Goal: Transaction & Acquisition: Purchase product/service

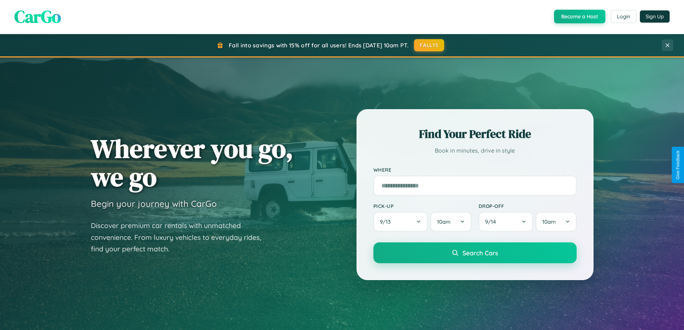
scroll to position [310, 0]
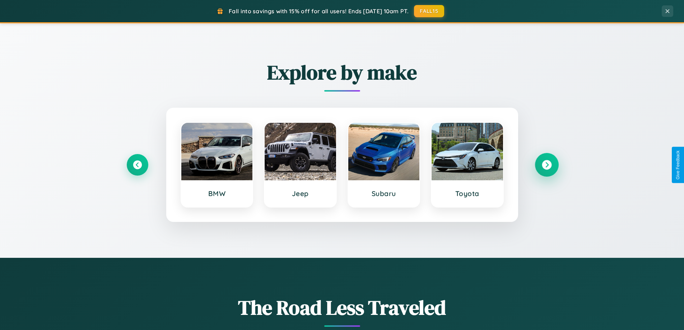
click at [547, 165] on icon at bounding box center [547, 165] width 10 height 10
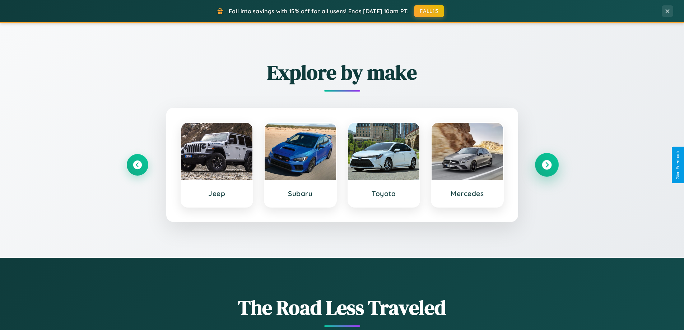
click at [547, 165] on icon at bounding box center [547, 165] width 10 height 10
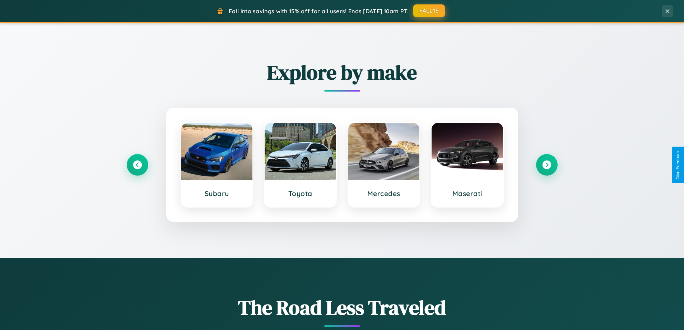
click at [430, 11] on button "FALL15" at bounding box center [429, 10] width 32 height 13
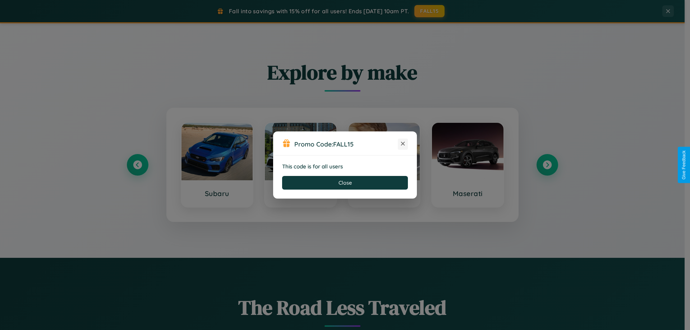
click at [403, 144] on icon at bounding box center [402, 143] width 7 height 7
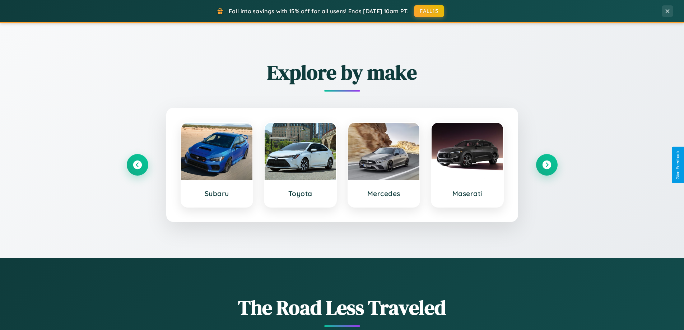
scroll to position [21, 0]
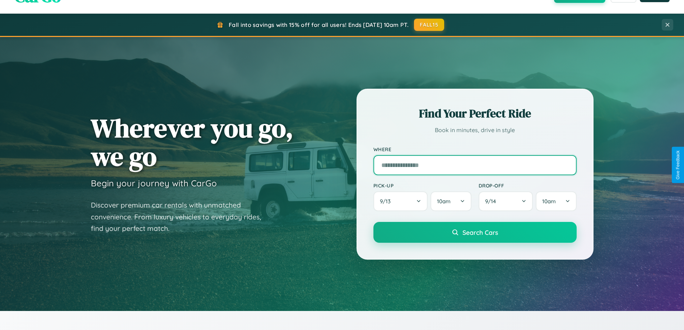
click at [475, 165] on input "text" at bounding box center [475, 165] width 203 height 20
type input "*********"
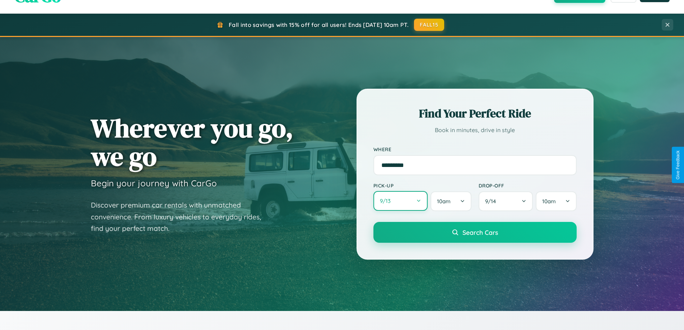
click at [400, 201] on button "9 / 13" at bounding box center [401, 201] width 55 height 20
select select "*"
select select "****"
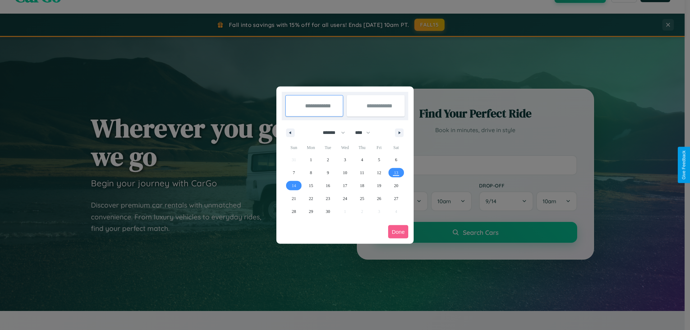
click at [330, 133] on select "******* ******** ***** ***** *** **** **** ****** ********* ******* ******** **…" at bounding box center [332, 133] width 31 height 12
select select "*"
click at [366, 133] on select "**** **** **** **** **** **** **** **** **** **** **** **** **** **** **** ****…" at bounding box center [362, 133] width 22 height 12
select select "****"
click at [328, 211] on span "30" at bounding box center [328, 211] width 4 height 13
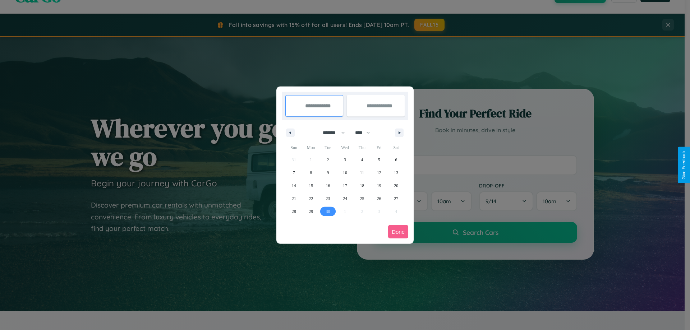
type input "**********"
click at [399, 133] on icon "button" at bounding box center [401, 132] width 4 height 3
select select "*"
click at [328, 172] on span "7" at bounding box center [328, 172] width 2 height 13
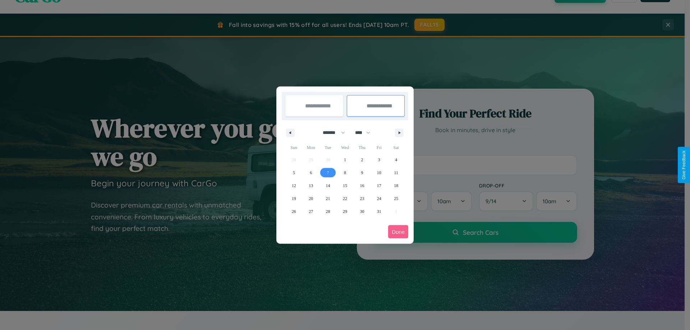
type input "**********"
select select "*"
click at [398, 232] on button "Done" at bounding box center [398, 231] width 20 height 13
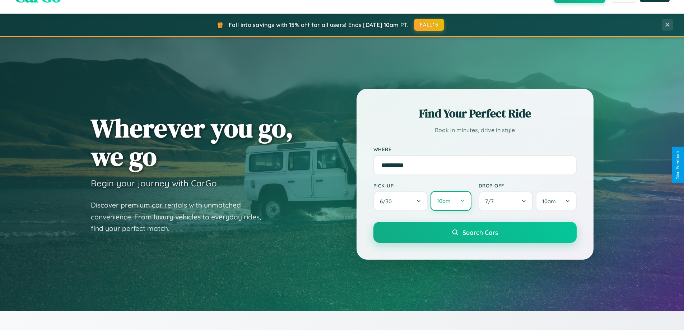
click at [451, 202] on button "10am" at bounding box center [451, 201] width 41 height 20
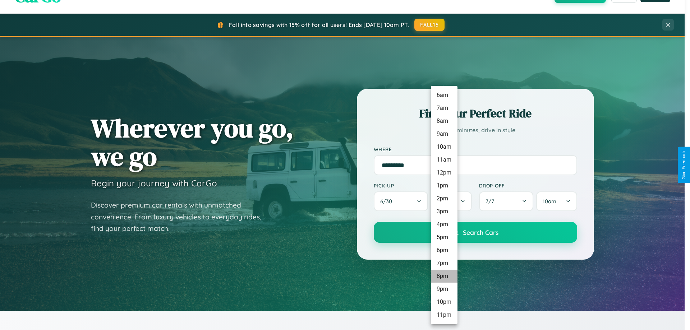
click at [444, 276] on li "8pm" at bounding box center [444, 276] width 27 height 13
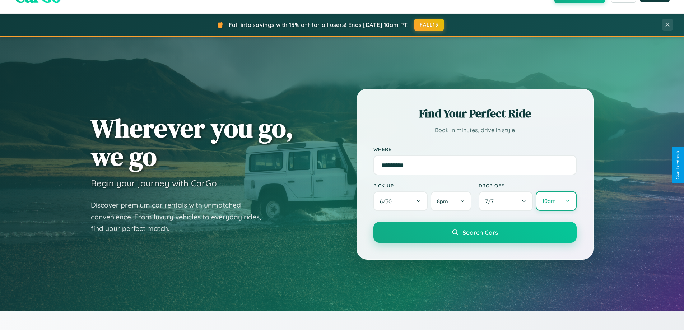
click at [556, 201] on button "10am" at bounding box center [556, 201] width 41 height 20
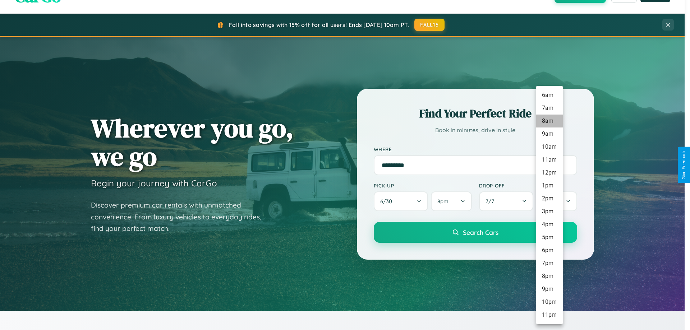
click at [549, 121] on li "8am" at bounding box center [549, 121] width 27 height 13
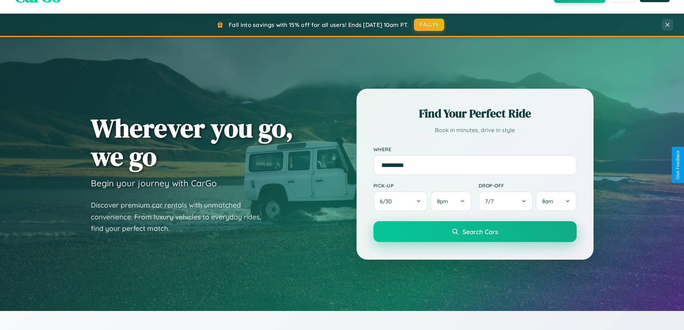
click at [475, 232] on span "Search Cars" at bounding box center [481, 232] width 36 height 8
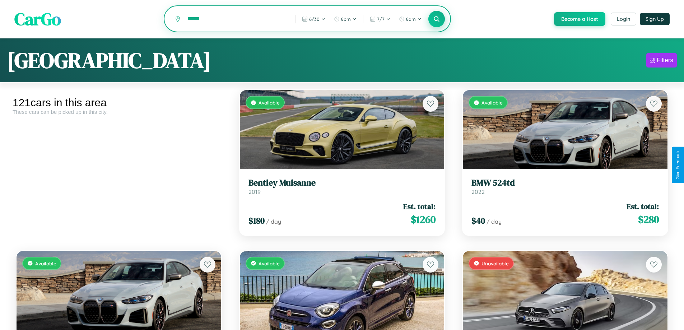
type input "******"
click at [436, 19] on icon at bounding box center [437, 18] width 7 height 7
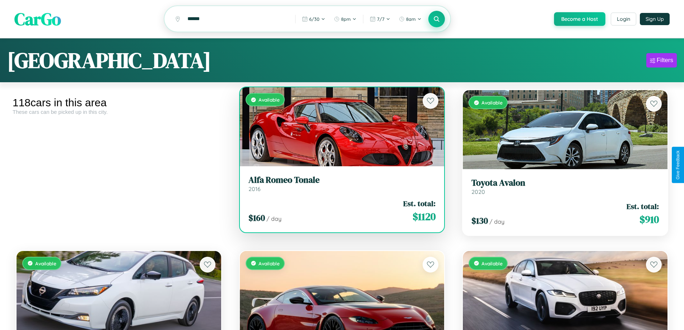
click at [339, 187] on link "Alfa Romeo Tonale 2016" at bounding box center [342, 184] width 187 height 18
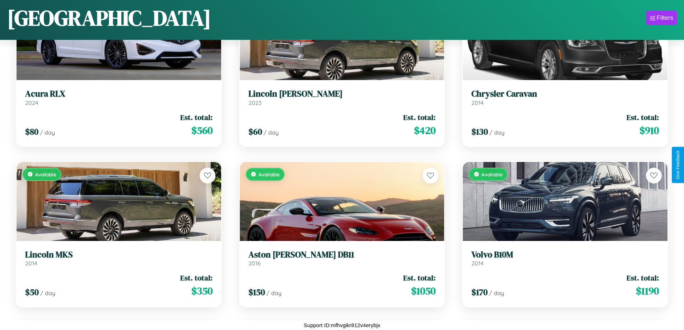
scroll to position [1870, 0]
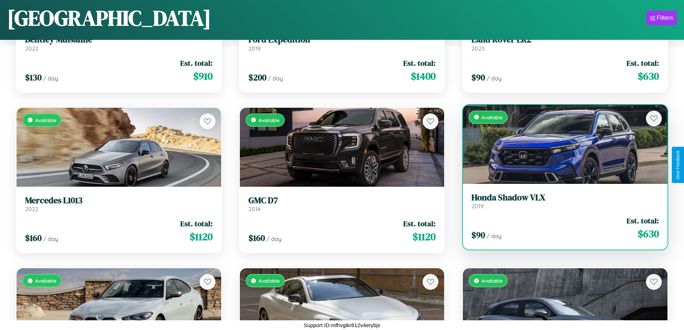
click at [561, 144] on div "Available" at bounding box center [565, 144] width 205 height 79
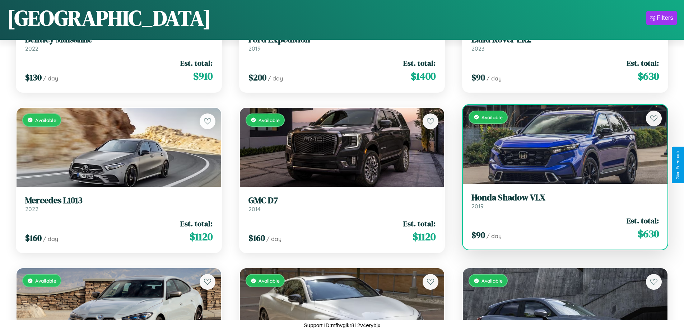
click at [561, 144] on div "Available" at bounding box center [565, 144] width 205 height 79
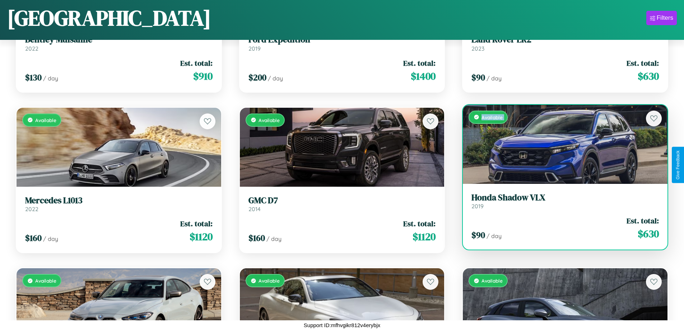
click at [561, 144] on div "Available" at bounding box center [565, 144] width 205 height 79
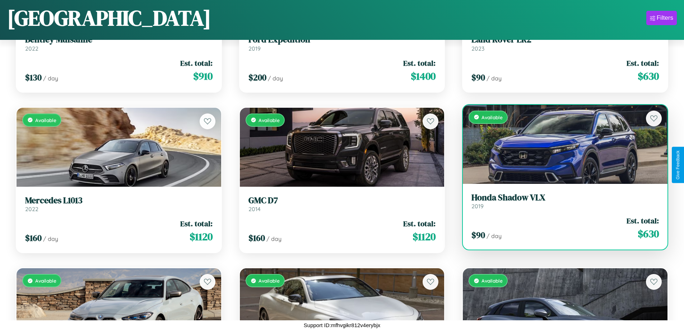
click at [561, 144] on div "Available" at bounding box center [565, 144] width 205 height 79
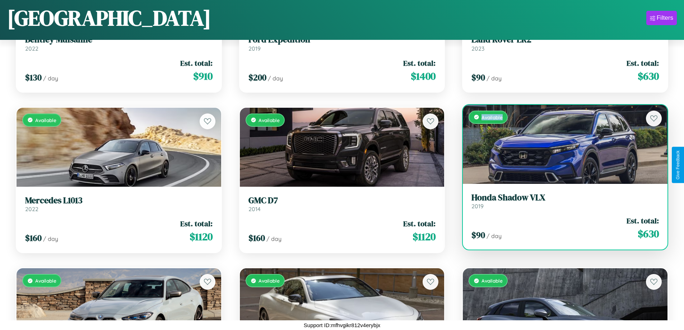
click at [561, 144] on div "Available" at bounding box center [565, 144] width 205 height 79
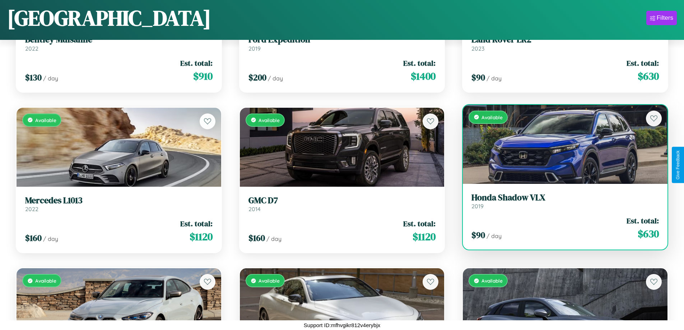
click at [561, 201] on h3 "Honda Shadow VLX" at bounding box center [565, 198] width 187 height 10
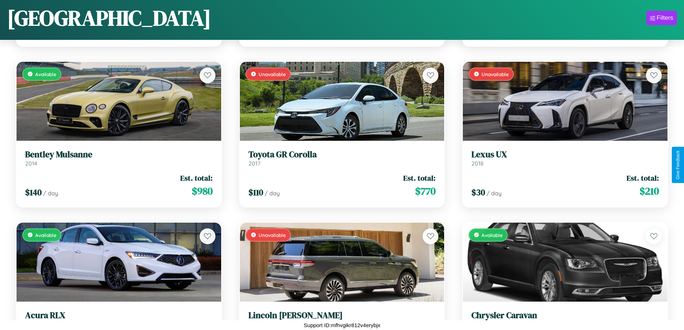
scroll to position [744, 0]
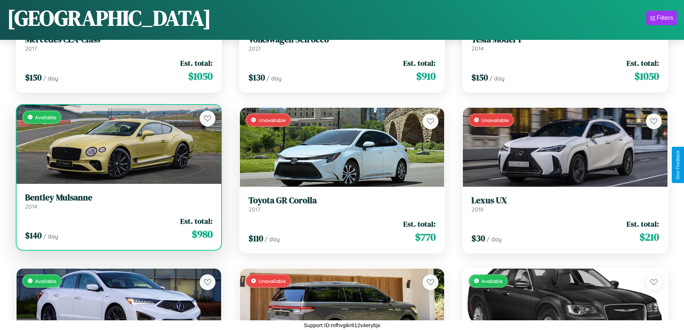
click at [118, 204] on link "Bentley Mulsanne 2014" at bounding box center [118, 202] width 187 height 18
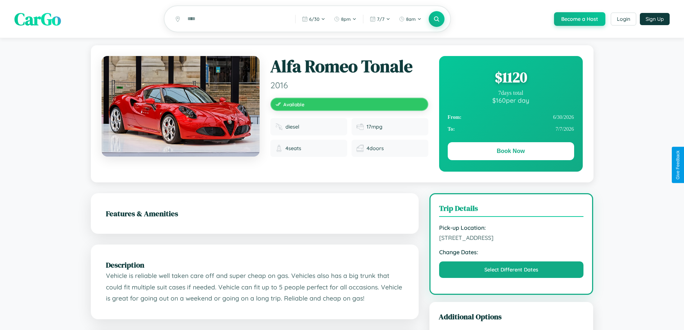
click at [511, 78] on div "$ 1120" at bounding box center [511, 77] width 126 height 19
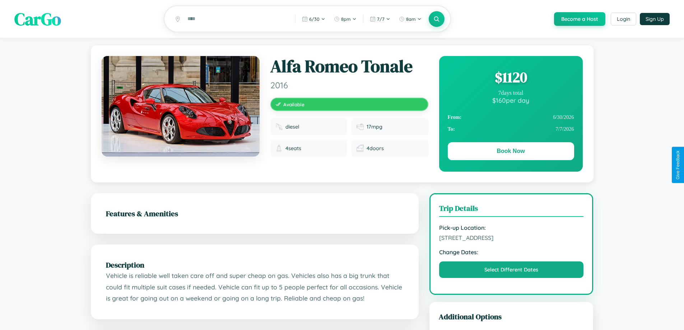
click at [511, 78] on div "$ 1120" at bounding box center [511, 77] width 126 height 19
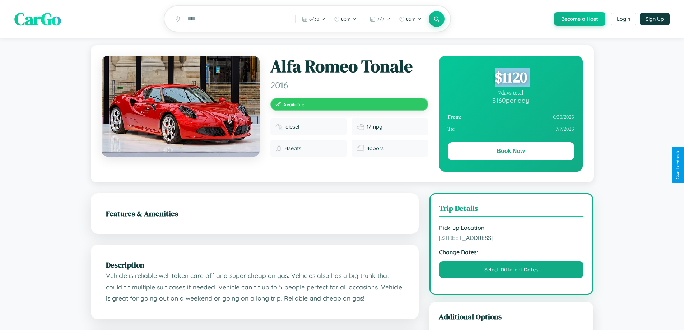
click at [511, 78] on div "$ 1120" at bounding box center [511, 77] width 126 height 19
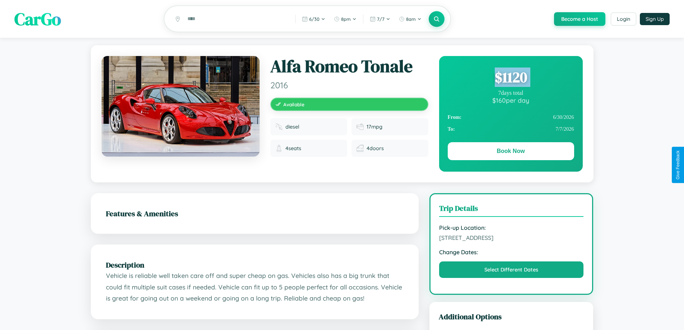
click at [511, 78] on div "$ 1120" at bounding box center [511, 77] width 126 height 19
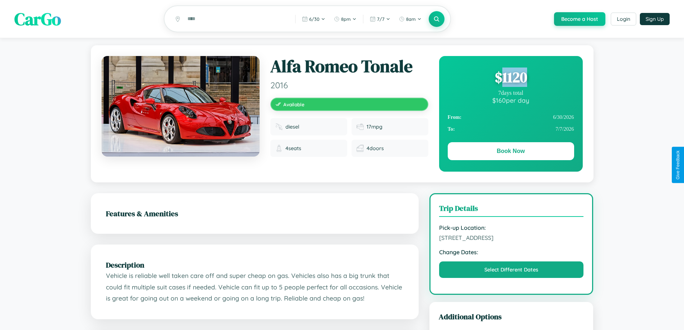
click at [511, 78] on div "$ 1120" at bounding box center [511, 77] width 126 height 19
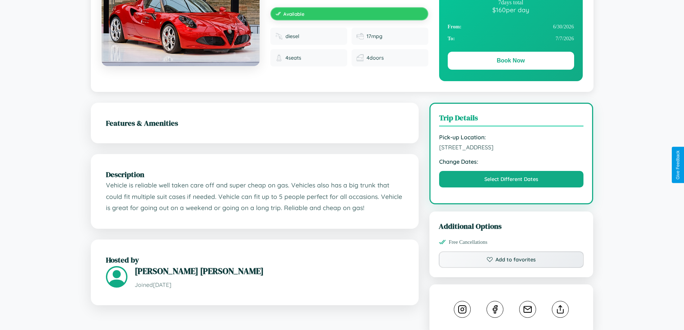
scroll to position [408, 0]
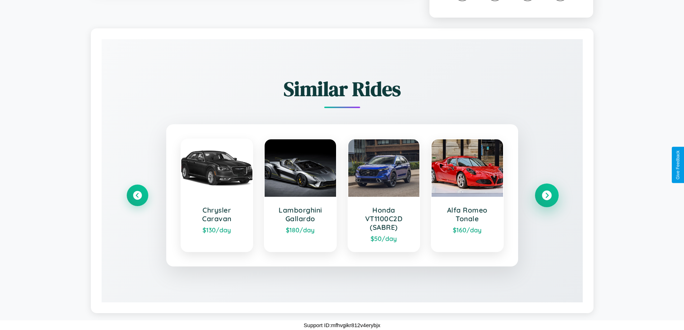
click at [547, 195] on icon at bounding box center [547, 196] width 10 height 10
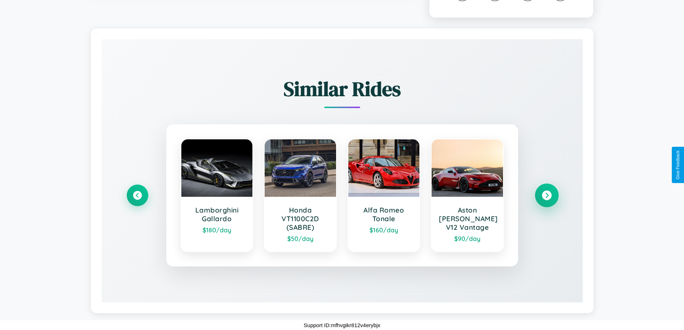
click at [547, 195] on icon at bounding box center [547, 196] width 10 height 10
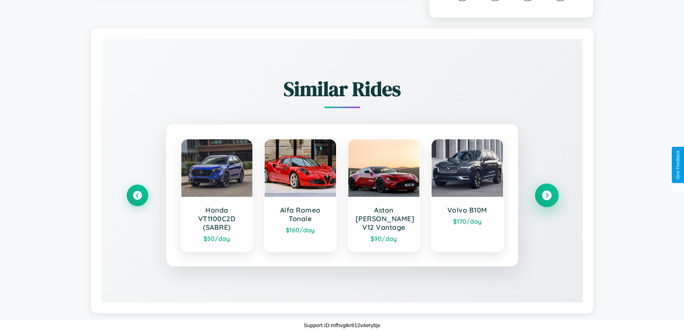
click at [547, 195] on icon at bounding box center [547, 196] width 10 height 10
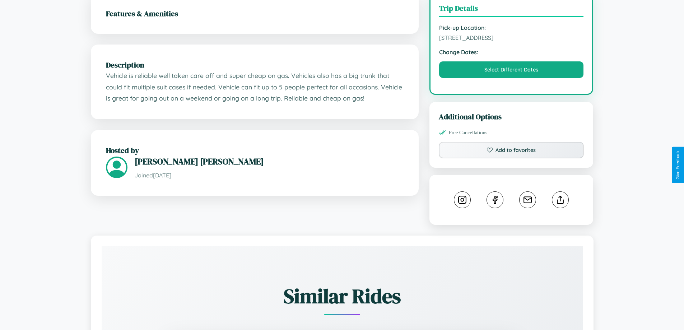
scroll to position [186, 0]
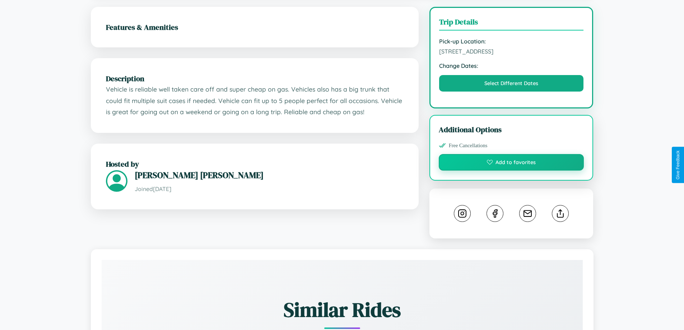
click at [511, 163] on button "Add to favorites" at bounding box center [511, 162] width 145 height 17
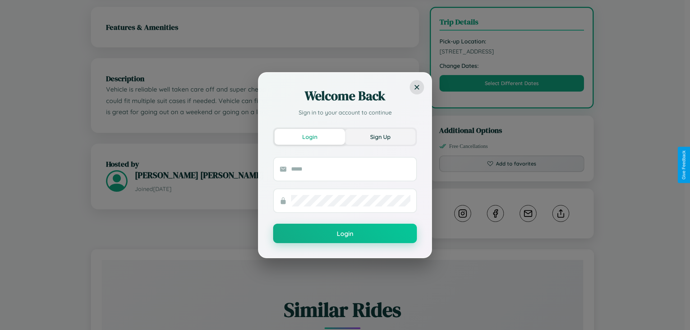
click at [380, 136] on button "Sign Up" at bounding box center [380, 137] width 70 height 16
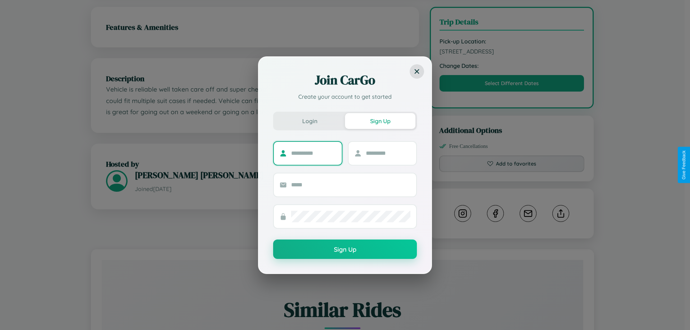
click at [313, 153] on input "text" at bounding box center [313, 153] width 45 height 11
type input "******"
click at [388, 153] on input "text" at bounding box center [388, 153] width 45 height 11
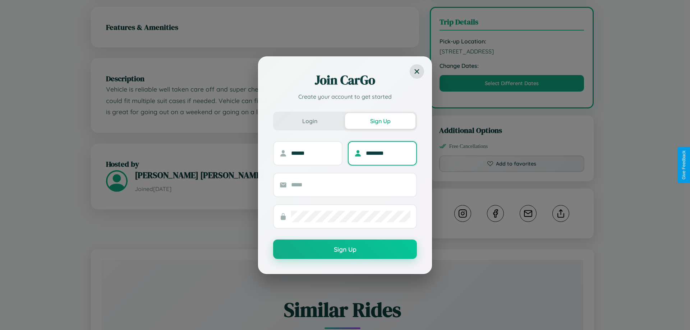
type input "********"
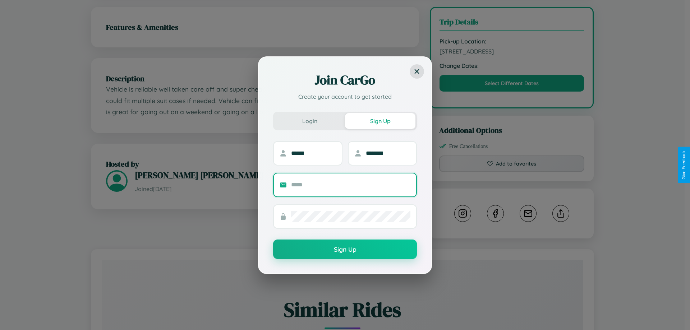
click at [351, 185] on input "text" at bounding box center [350, 184] width 119 height 11
type input "**********"
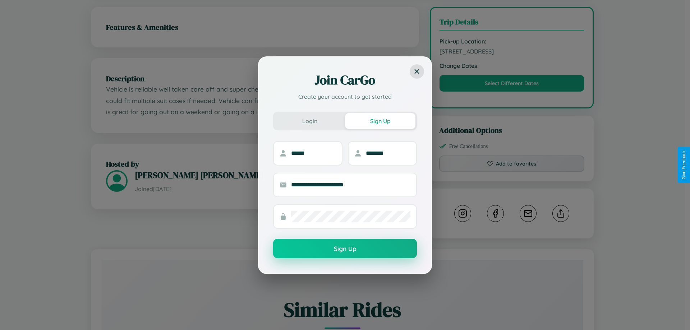
click at [345, 249] on button "Sign Up" at bounding box center [345, 248] width 144 height 19
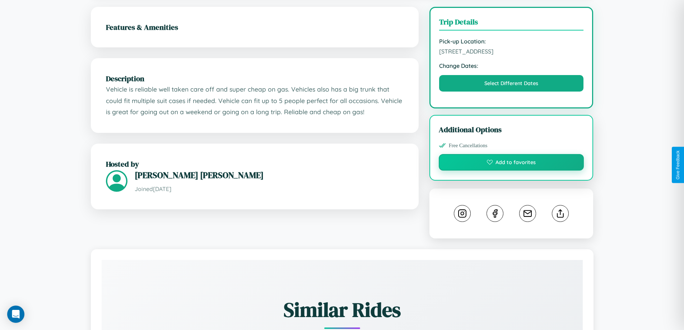
click at [511, 165] on button "Add to favorites" at bounding box center [511, 162] width 145 height 17
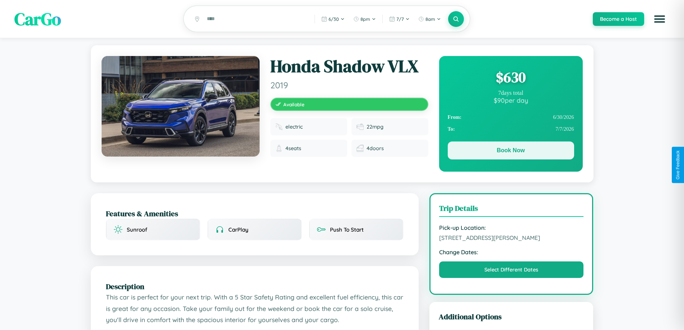
click at [511, 152] on button "Book Now" at bounding box center [511, 151] width 126 height 18
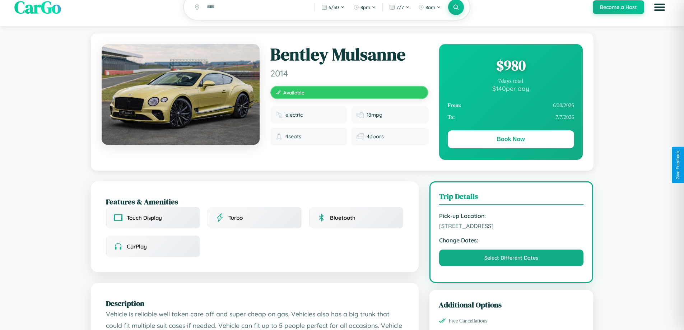
scroll to position [74, 0]
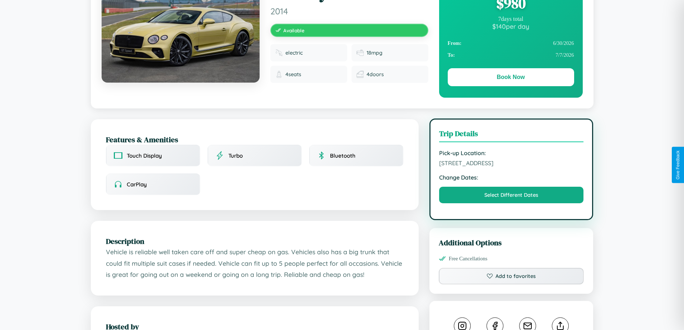
click at [511, 164] on span "[STREET_ADDRESS]" at bounding box center [511, 162] width 145 height 7
click at [511, 164] on span "4371 Oak Street Athens 76290 Greece" at bounding box center [511, 162] width 145 height 7
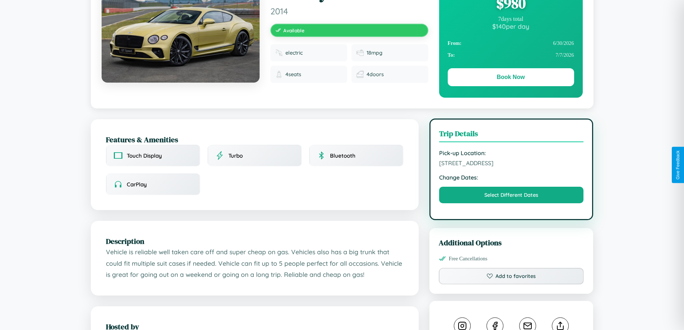
click at [511, 164] on span "4371 Oak Street Athens 76290 Greece" at bounding box center [511, 162] width 145 height 7
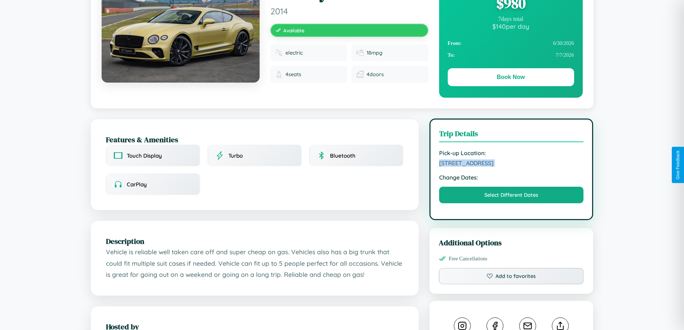
click at [511, 164] on span "4371 Oak Street Athens 76290 Greece" at bounding box center [511, 162] width 145 height 7
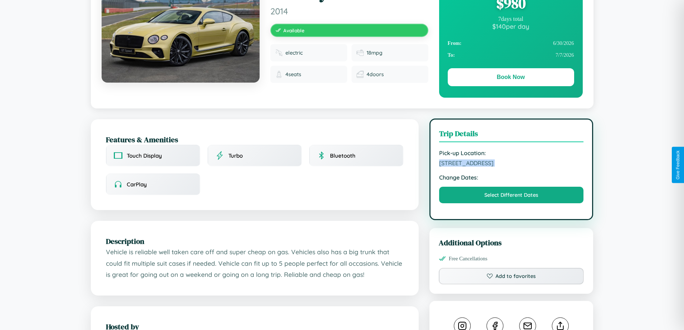
click at [511, 164] on span "4371 Oak Street Athens 76290 Greece" at bounding box center [511, 162] width 145 height 7
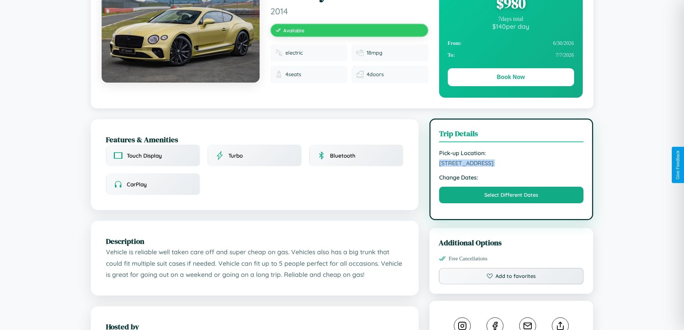
click at [511, 164] on span "4371 Oak Street Athens 76290 Greece" at bounding box center [511, 162] width 145 height 7
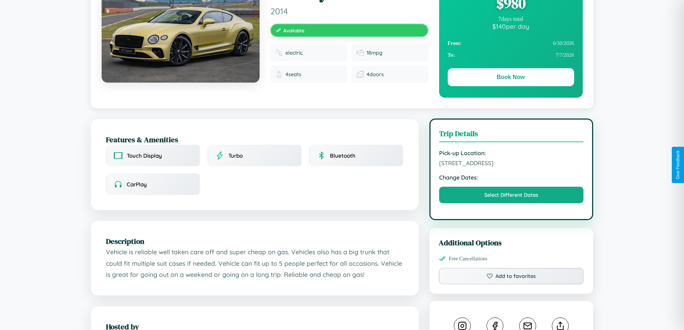
scroll to position [186, 0]
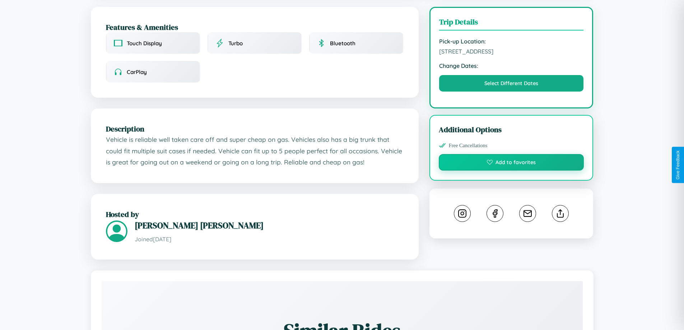
click at [511, 163] on button "Add to favorites" at bounding box center [511, 162] width 145 height 17
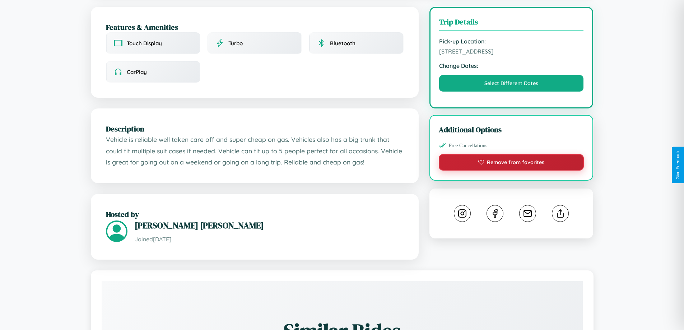
scroll to position [236, 0]
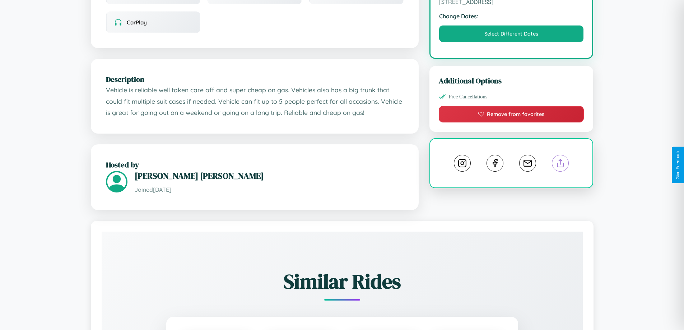
click at [561, 164] on line at bounding box center [561, 161] width 0 height 5
